Goal: Task Accomplishment & Management: Manage account settings

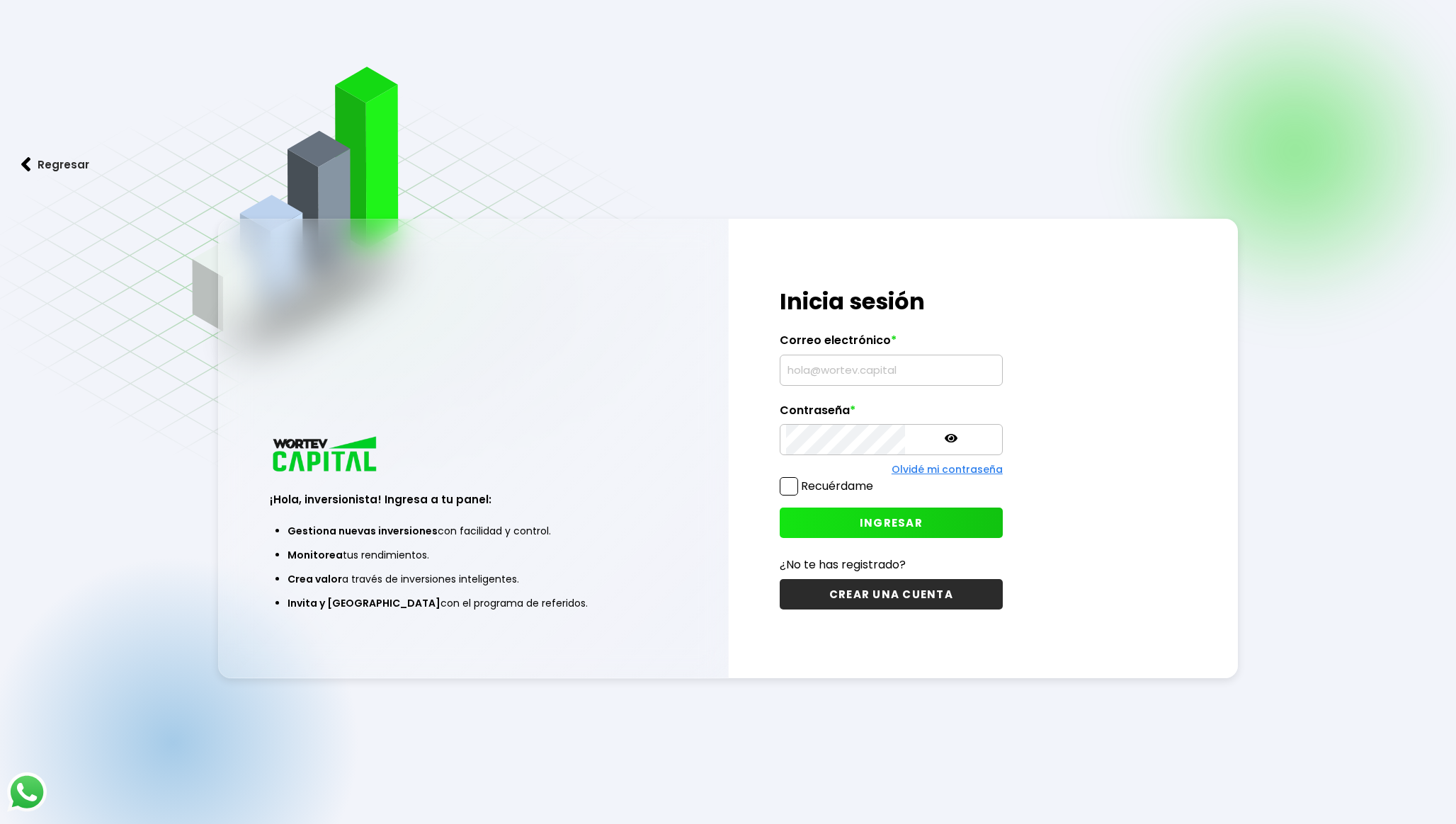
type input "[EMAIL_ADDRESS][DOMAIN_NAME]"
click at [859, 526] on span "INGRESAR" at bounding box center [891, 523] width 63 height 15
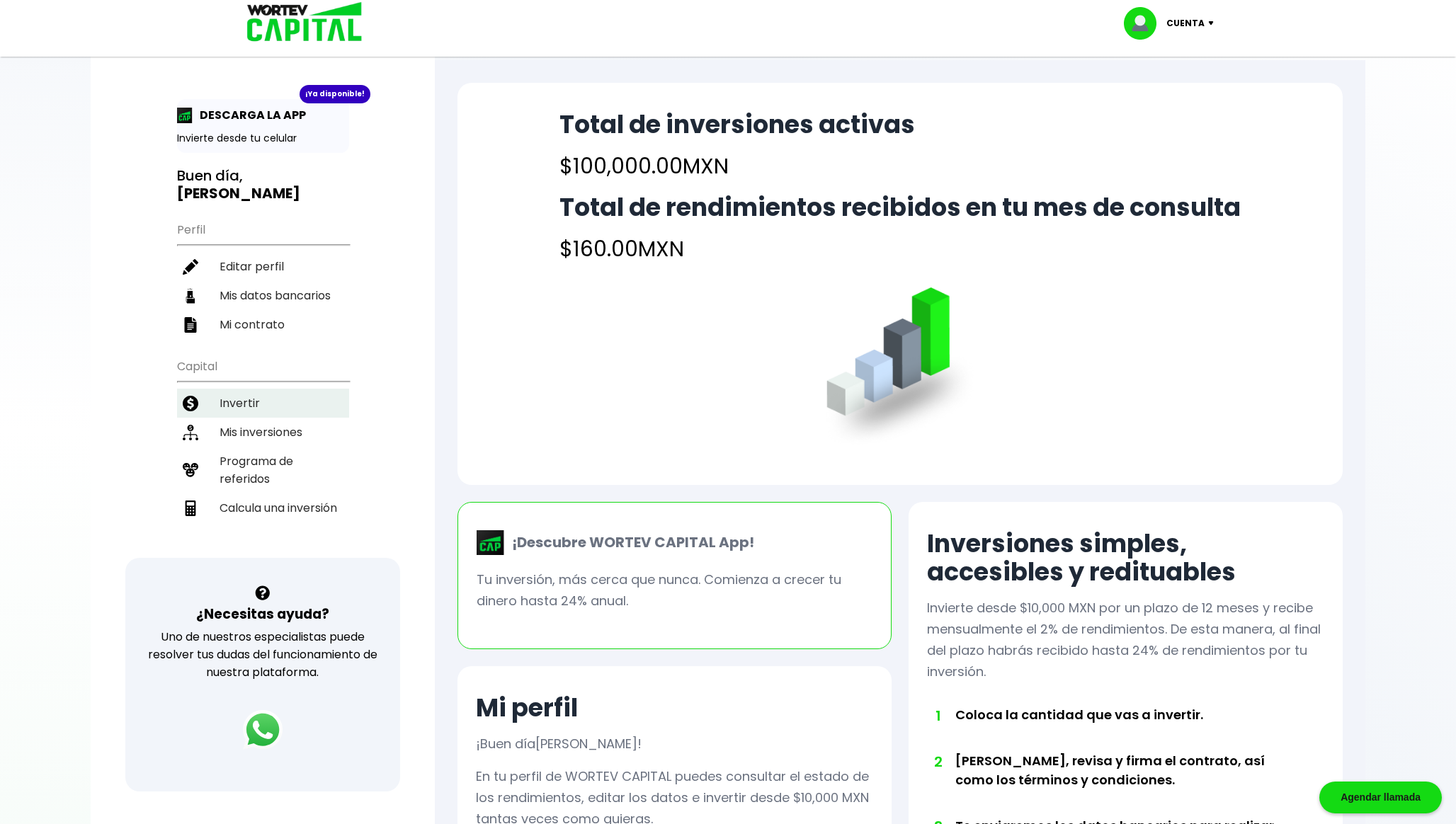
click at [271, 395] on li "Invertir" at bounding box center [262, 403] width 172 height 29
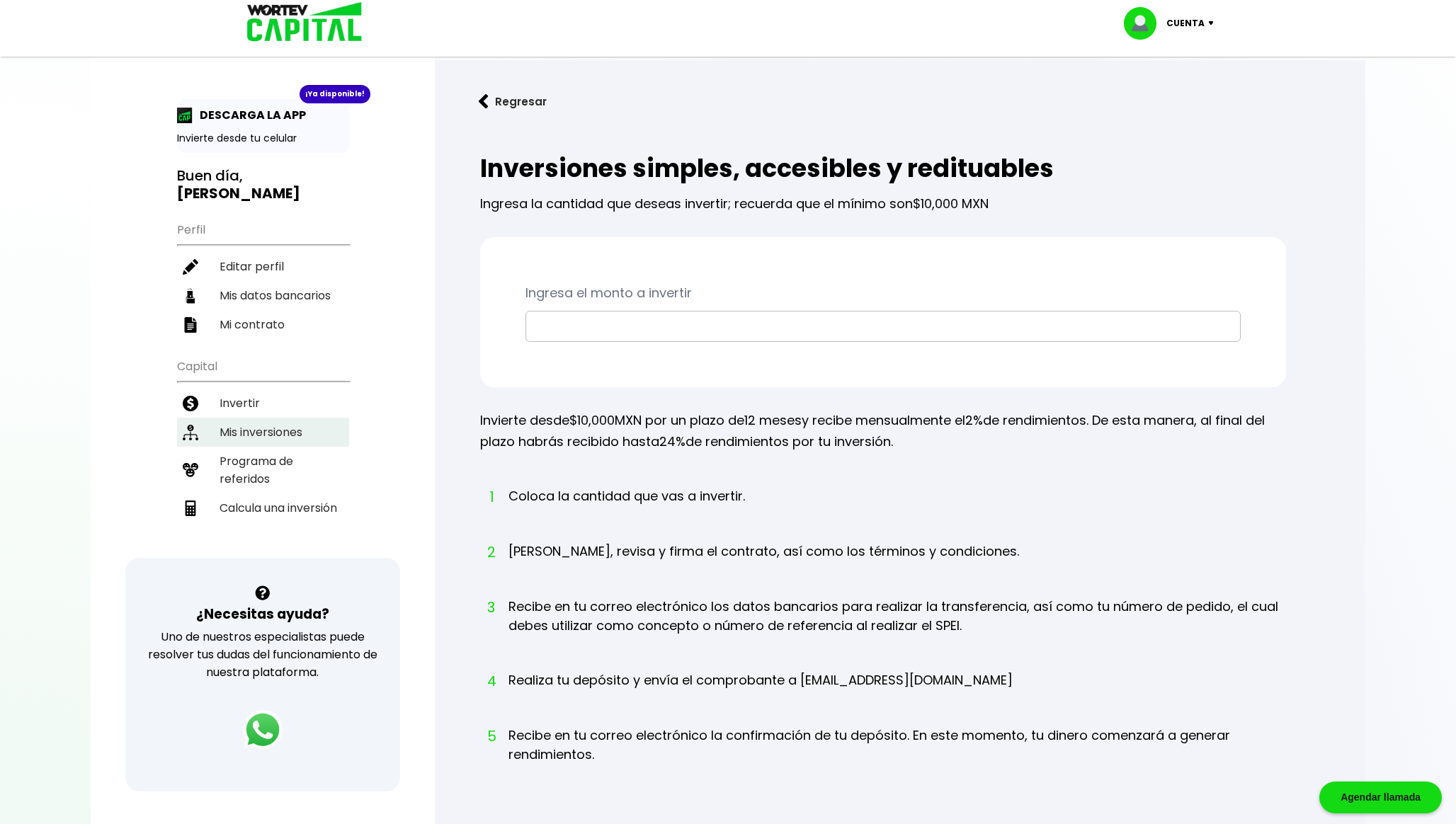
click at [276, 435] on li "Mis inversiones" at bounding box center [262, 433] width 172 height 29
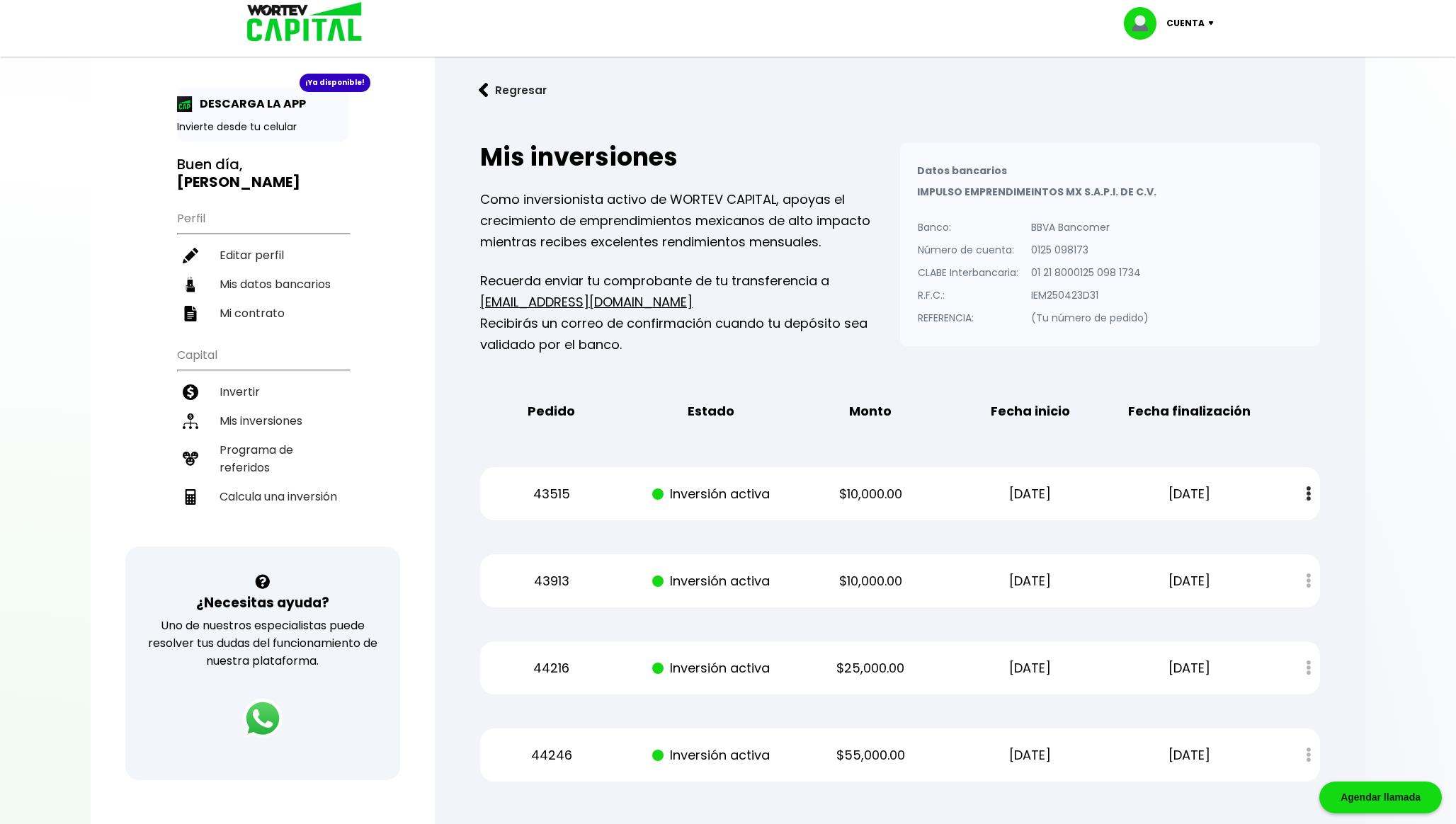
scroll to position [4, 0]
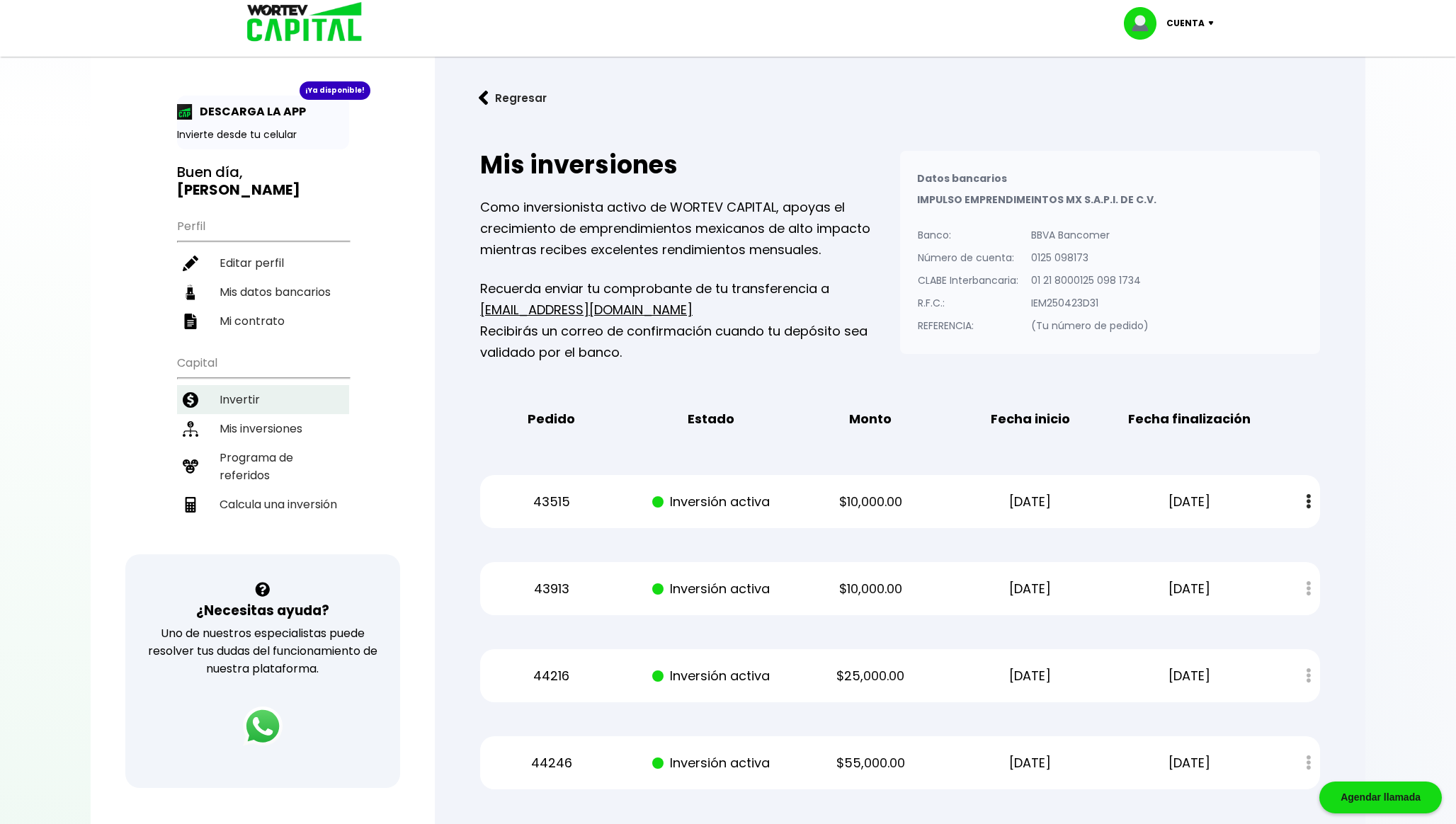
click at [277, 399] on li "Invertir" at bounding box center [262, 400] width 172 height 29
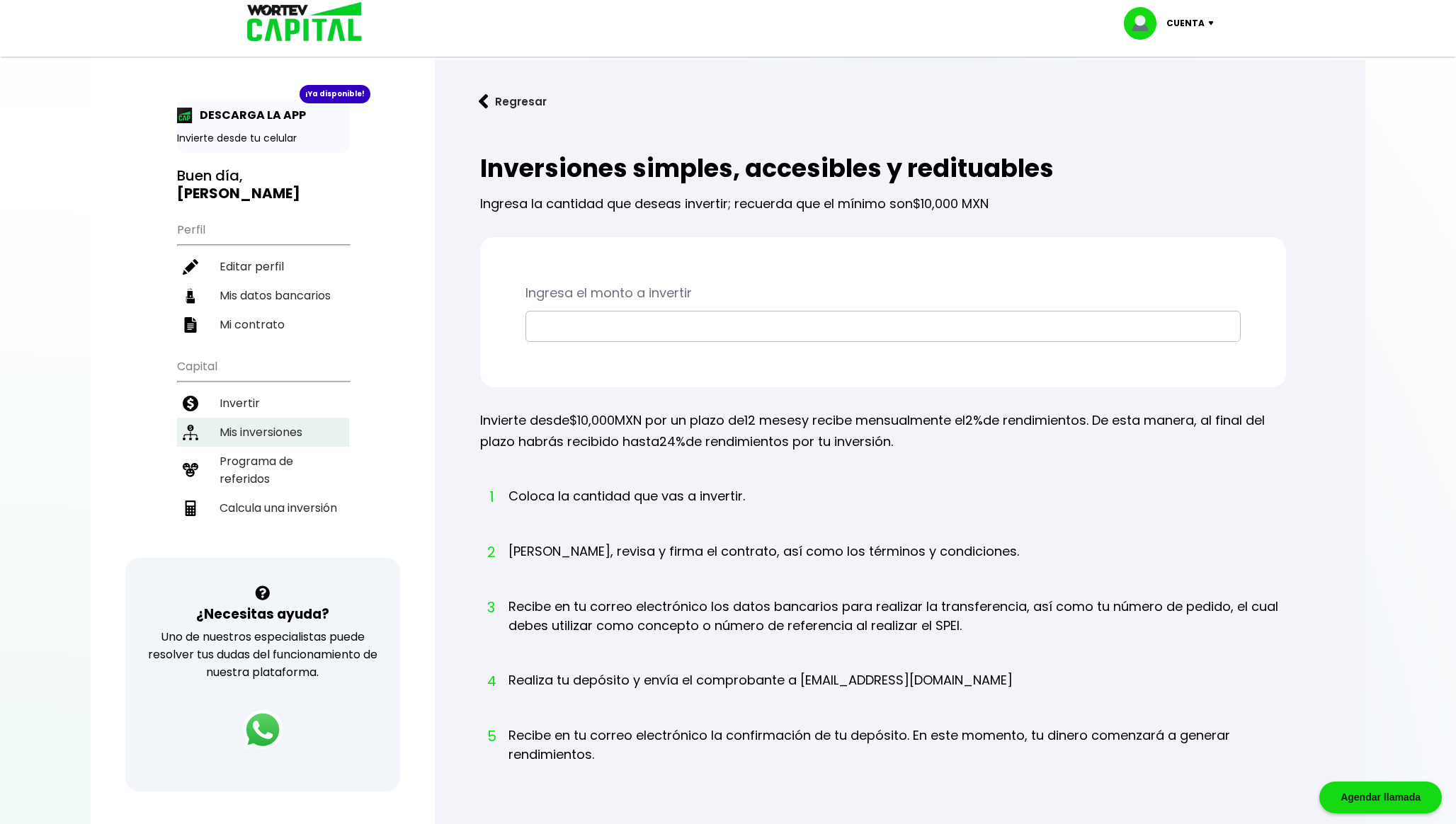
click at [281, 428] on li "Mis inversiones" at bounding box center [262, 433] width 172 height 29
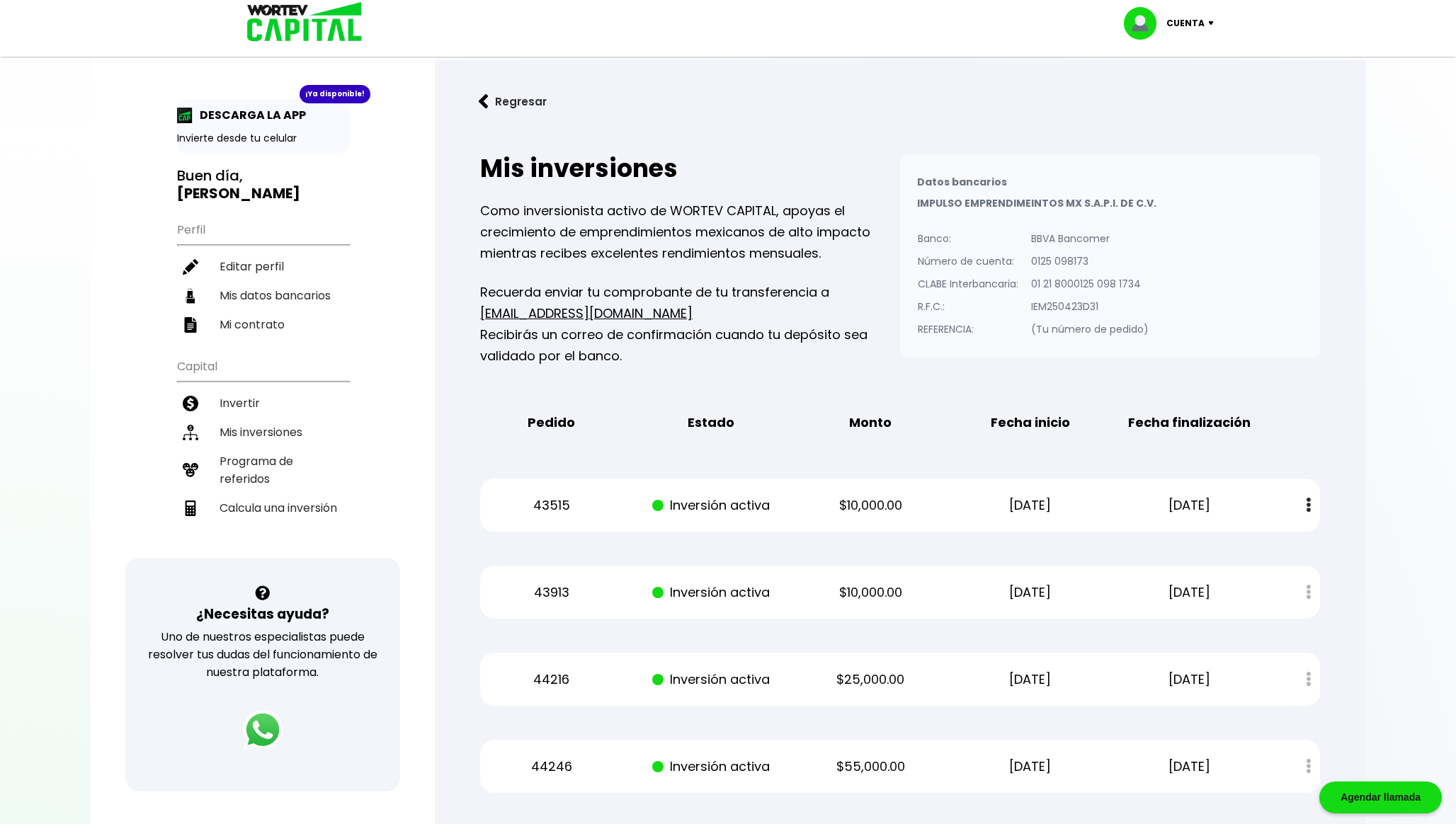
click at [194, 227] on ul "Perfil Editar perfil Mis datos bancarios Mi contrato" at bounding box center [262, 276] width 172 height 125
click at [262, 266] on li "Editar perfil" at bounding box center [262, 267] width 172 height 29
select select "Hombre"
select select "Posgrado"
select select "GR"
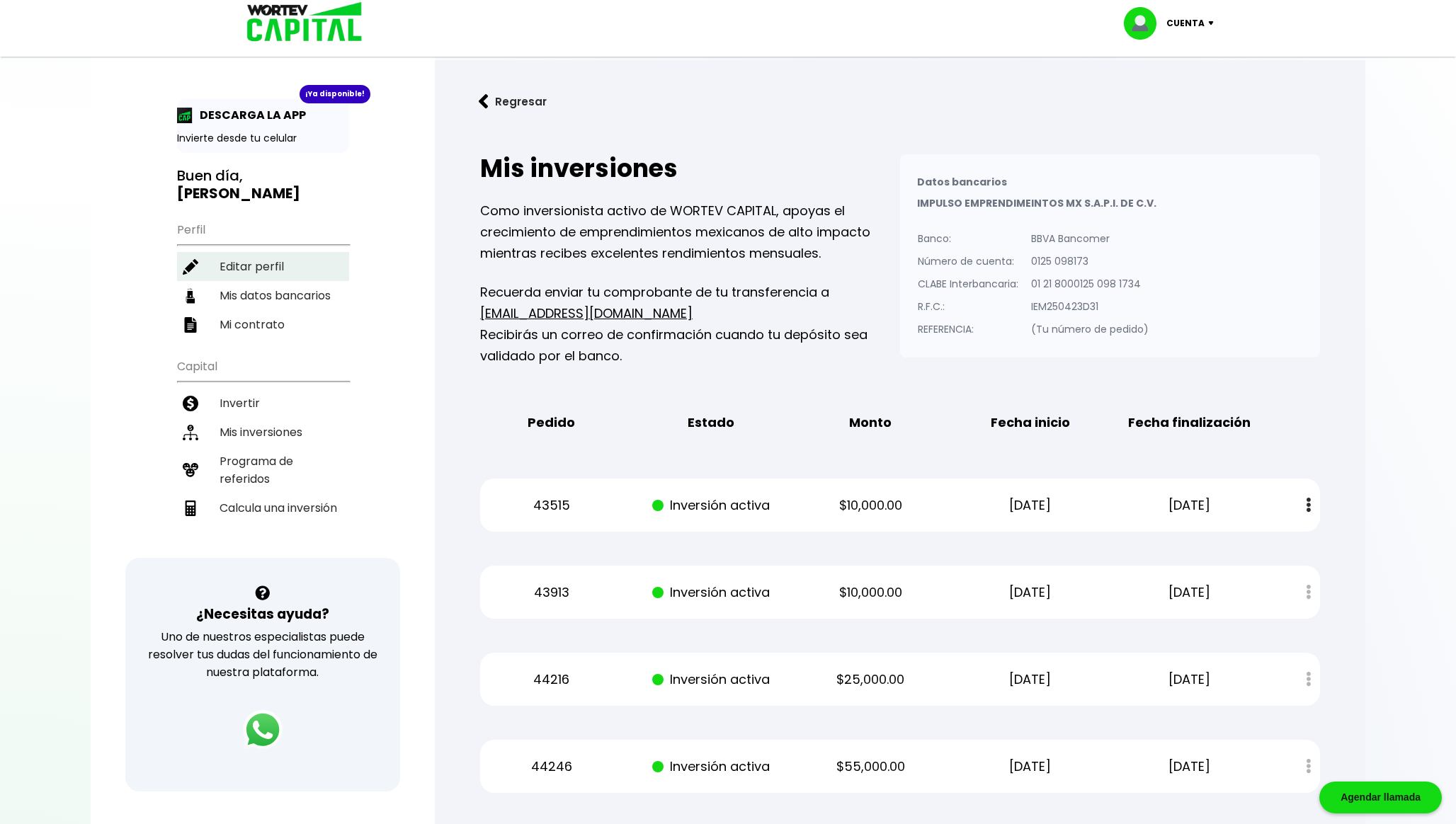
select select "Santander"
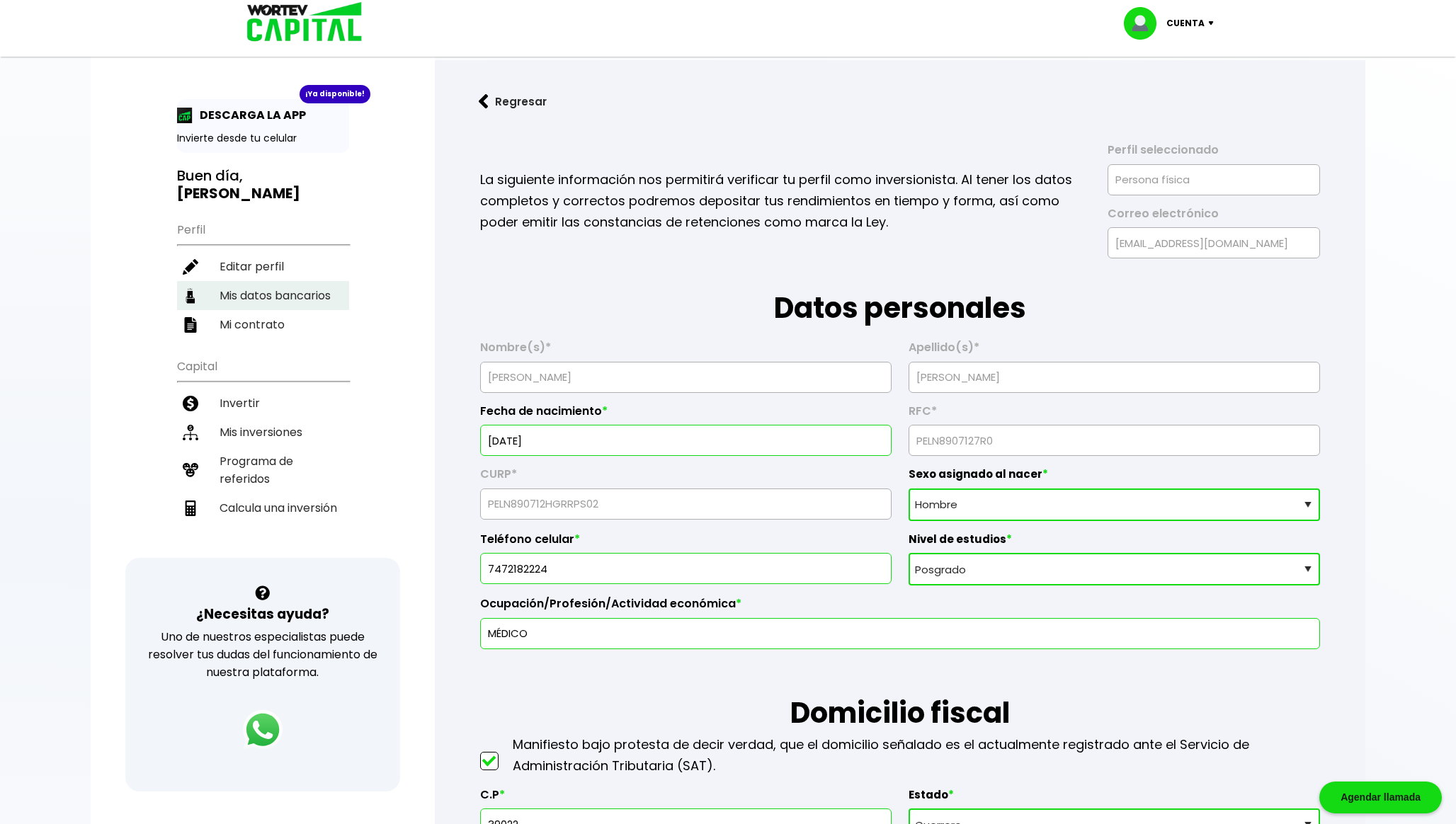
click at [313, 293] on li "Mis datos bancarios" at bounding box center [262, 296] width 172 height 29
select select "Santander"
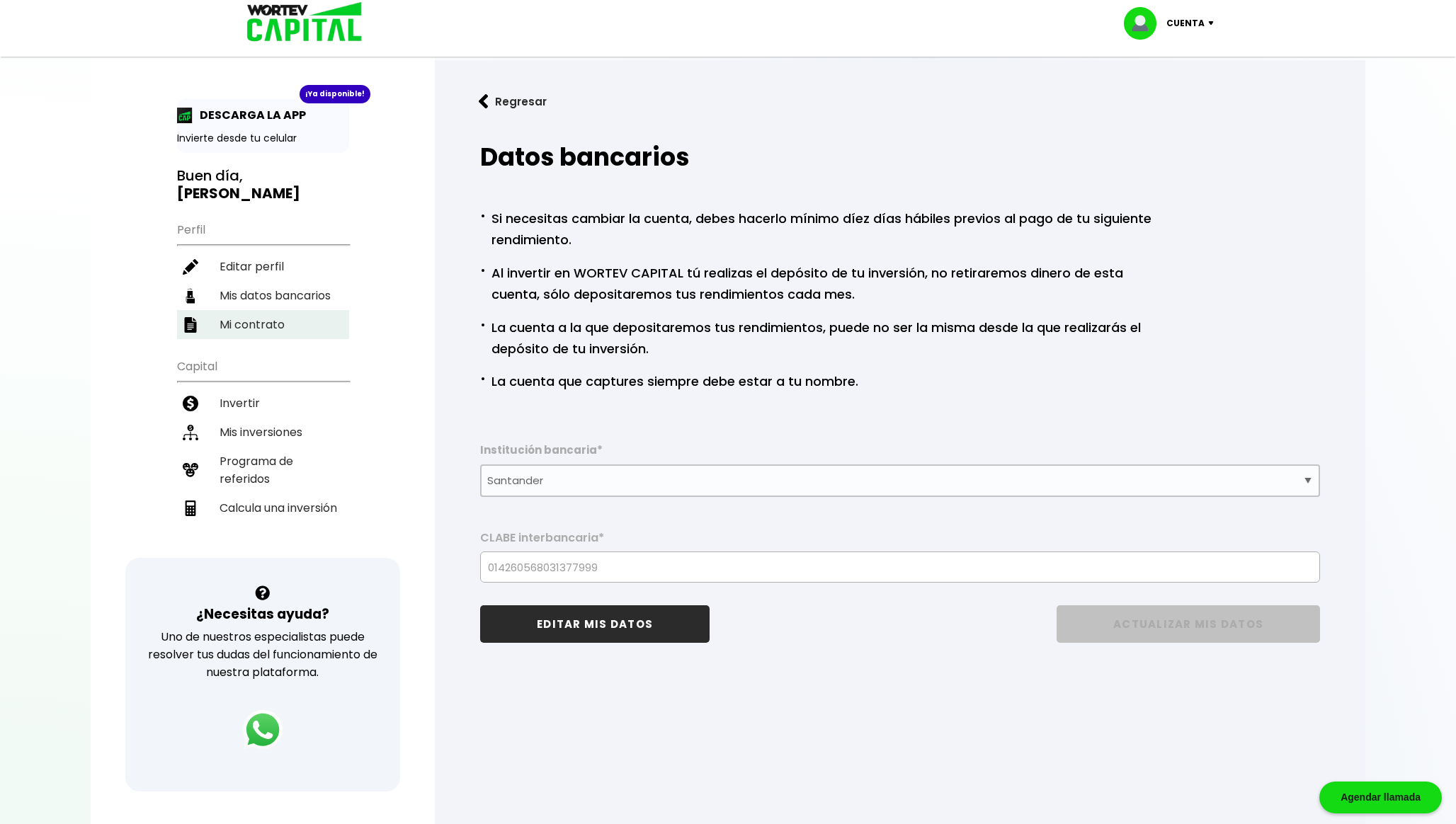
click at [249, 323] on li "Mi contrato" at bounding box center [262, 325] width 172 height 29
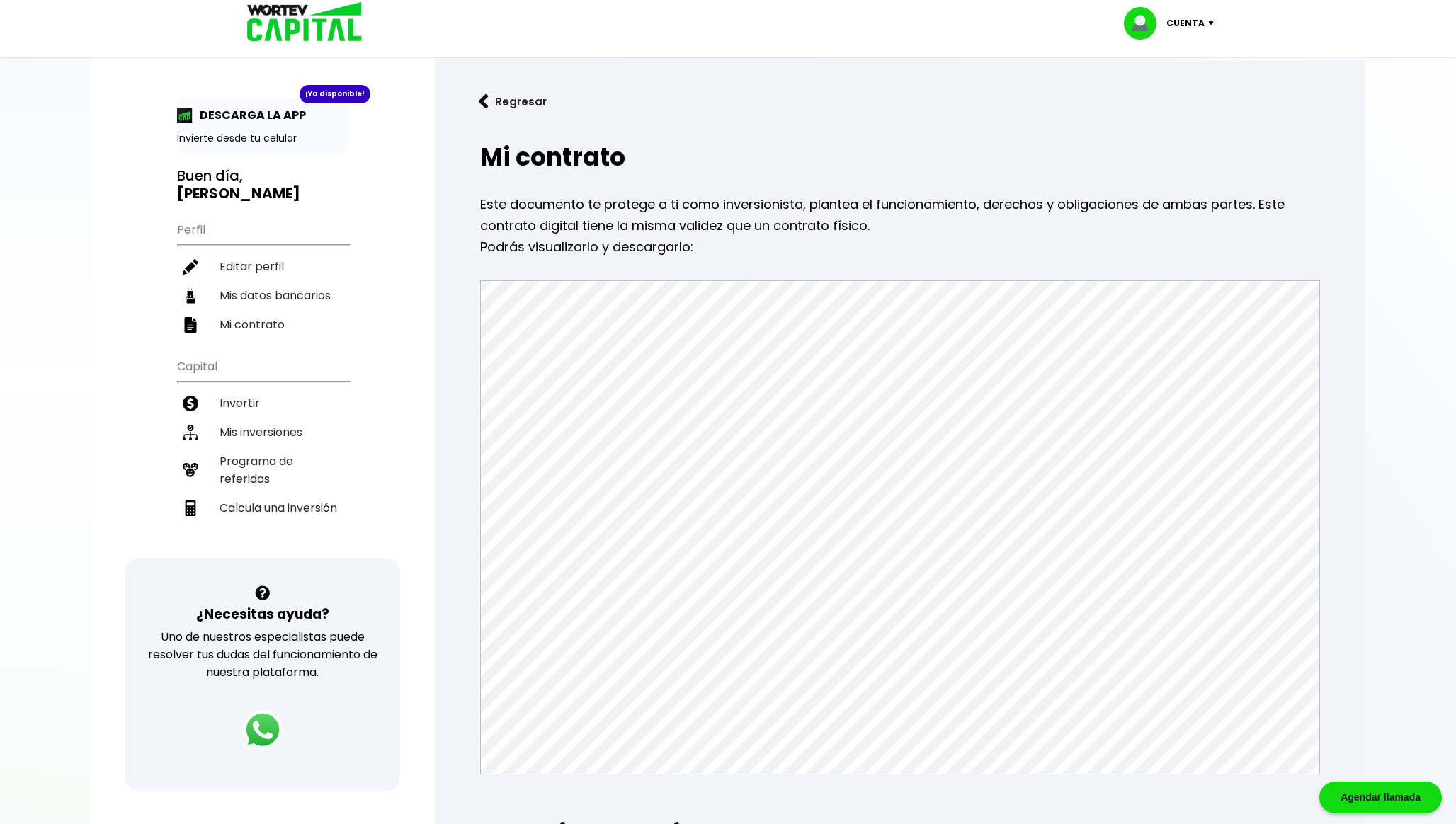
click at [512, 104] on button "Regresar" at bounding box center [513, 101] width 111 height 38
